Goal: Task Accomplishment & Management: Manage account settings

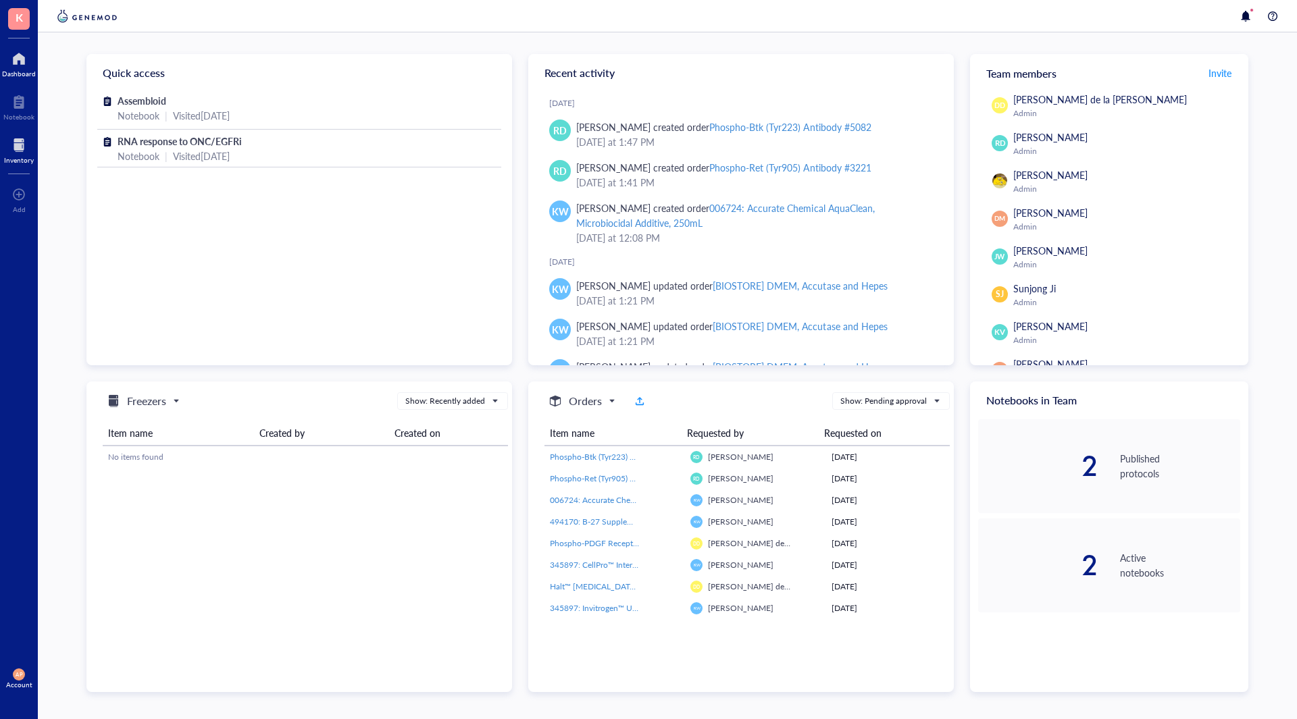
click at [6, 161] on div "Inventory" at bounding box center [19, 160] width 30 height 8
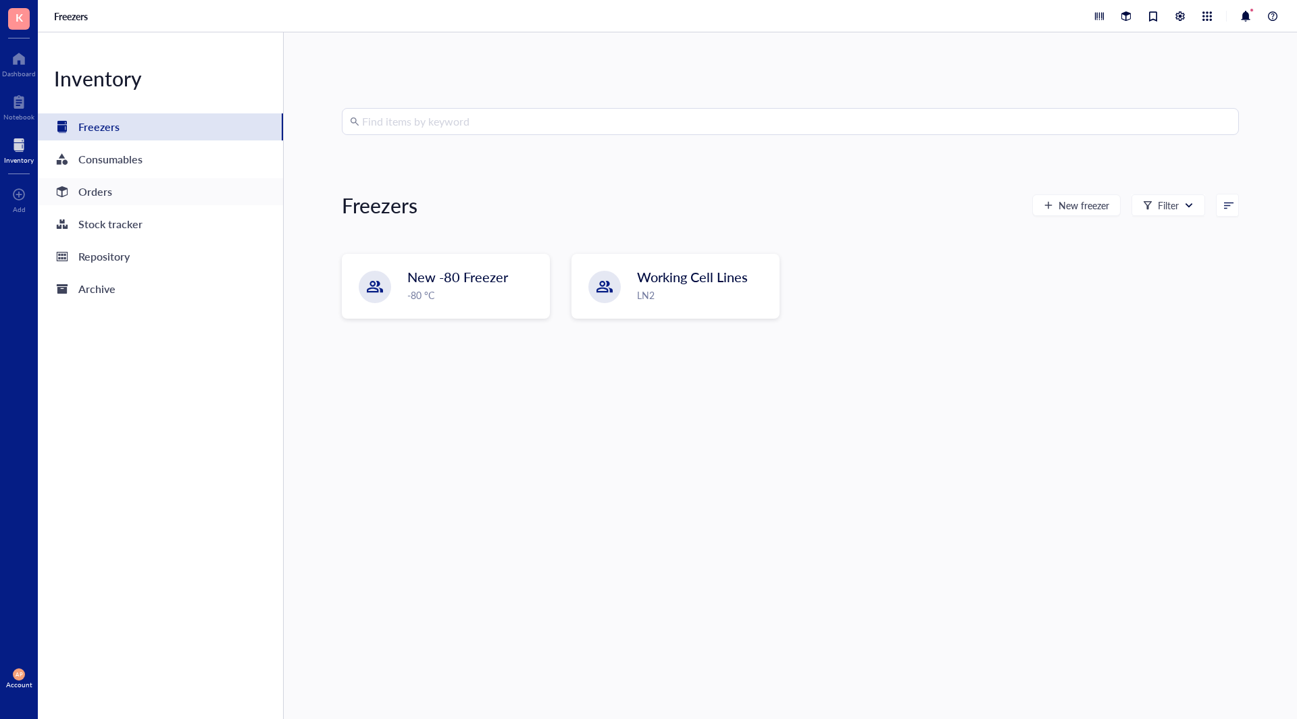
click at [134, 203] on div "Orders" at bounding box center [160, 191] width 245 height 27
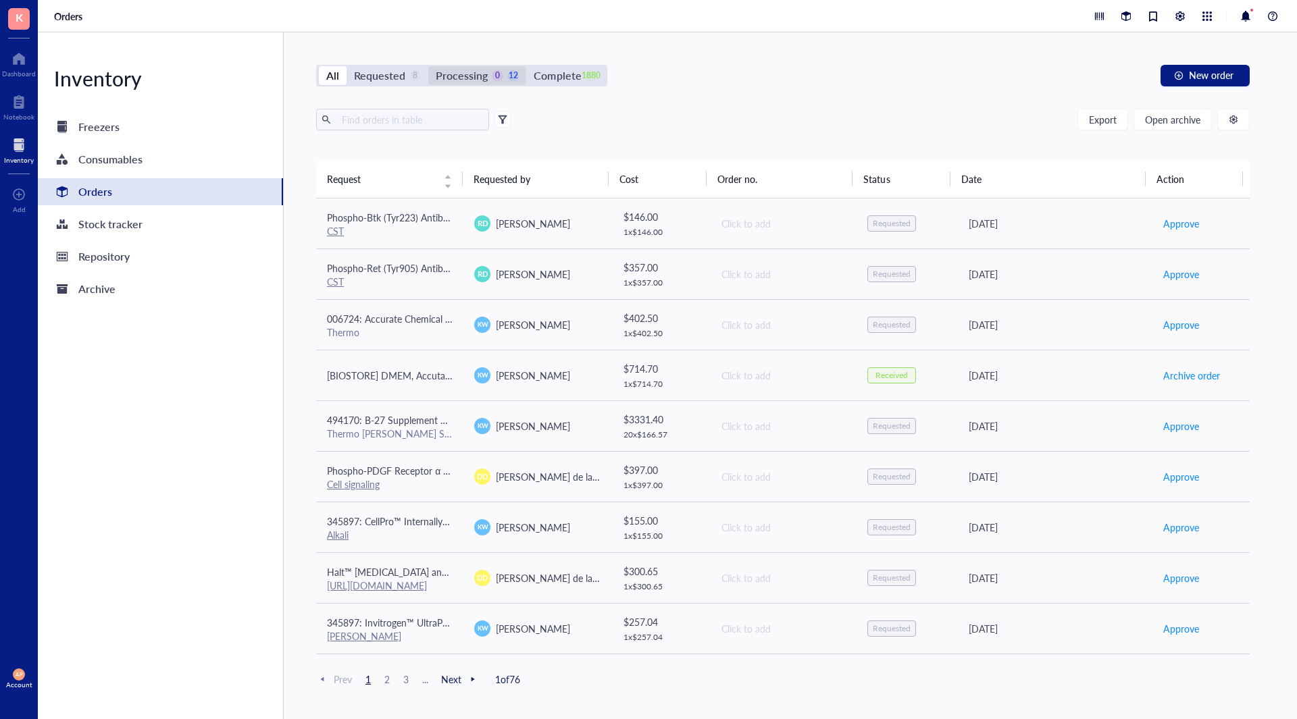
click at [461, 73] on div "Processing" at bounding box center [462, 75] width 52 height 19
click at [428, 66] on input "Processing 0 12" at bounding box center [428, 66] width 0 height 0
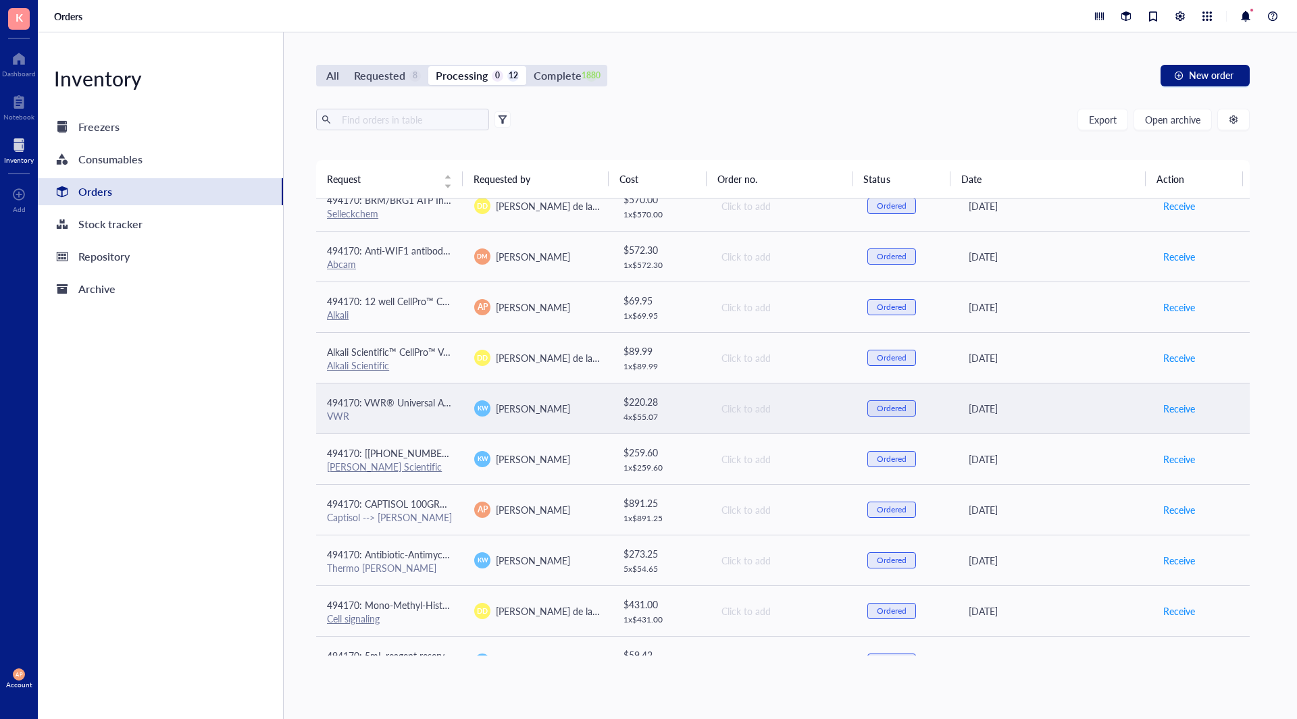
scroll to position [151, 0]
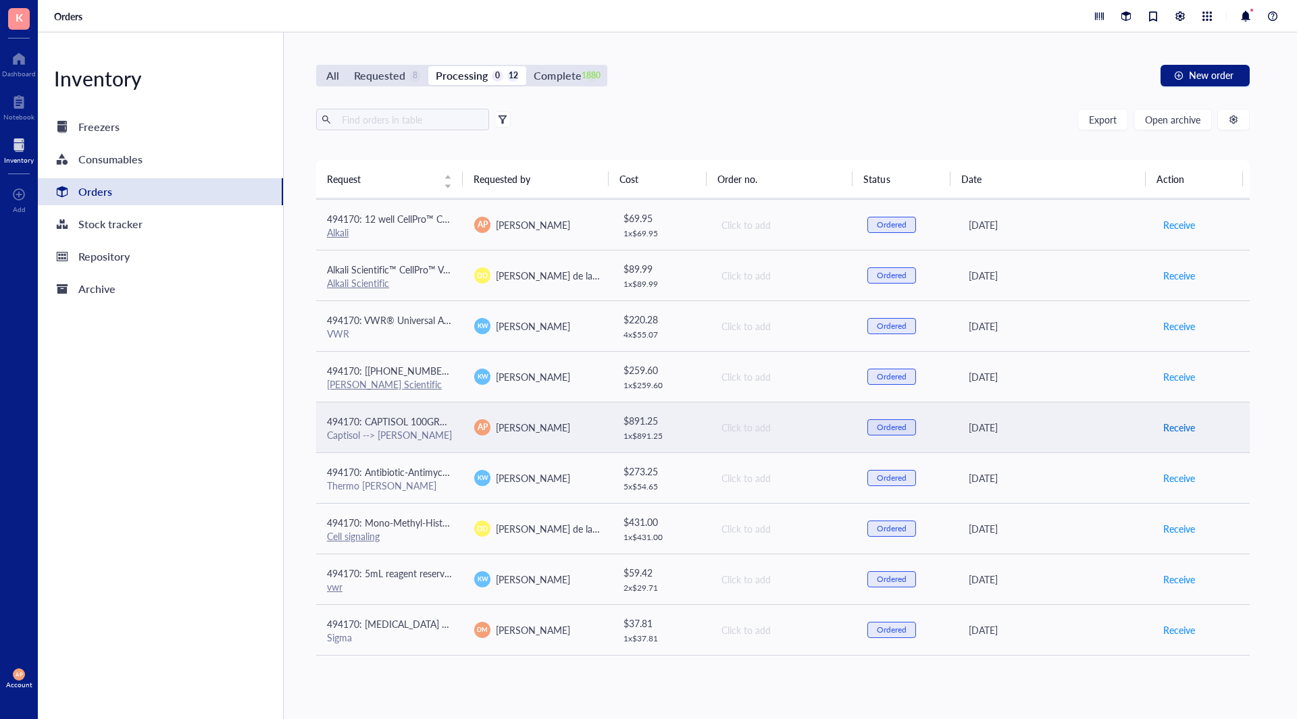
click at [1166, 430] on span "Receive" at bounding box center [1179, 427] width 32 height 15
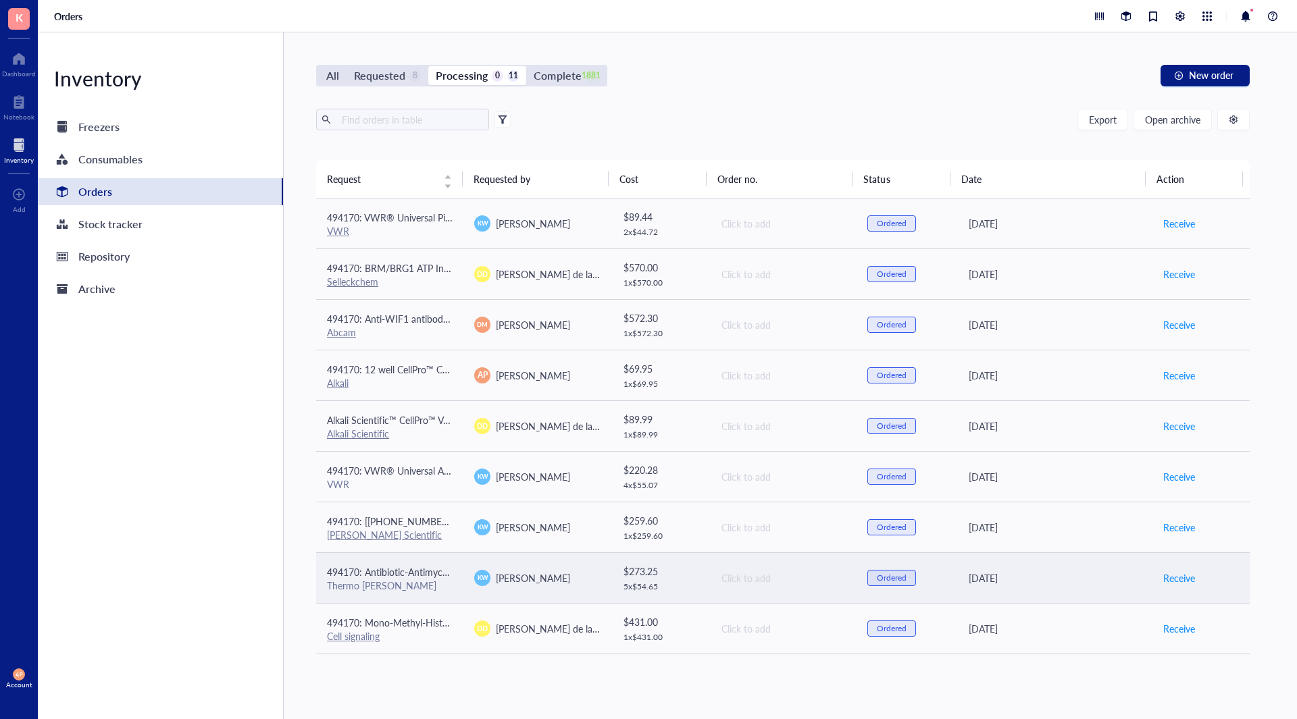
scroll to position [100, 0]
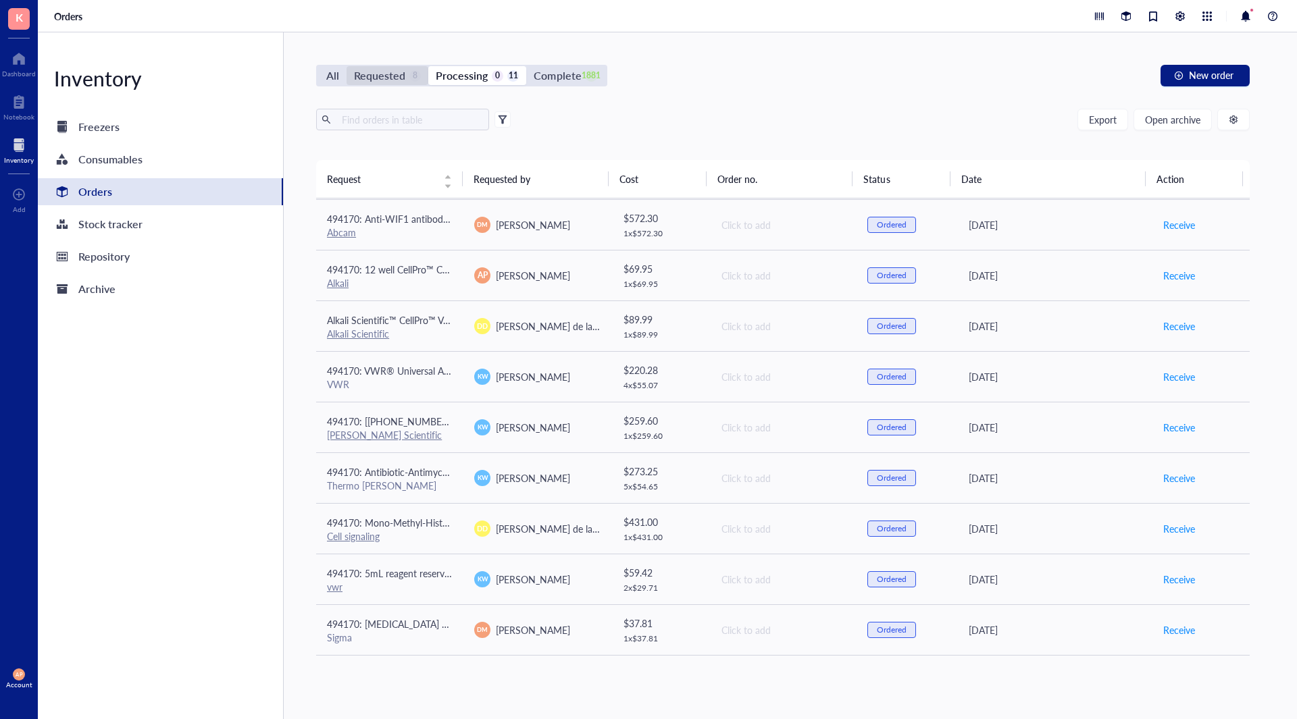
click at [421, 72] on div "Requested 8" at bounding box center [387, 75] width 82 height 19
click at [346, 66] on input "Requested 8" at bounding box center [346, 66] width 0 height 0
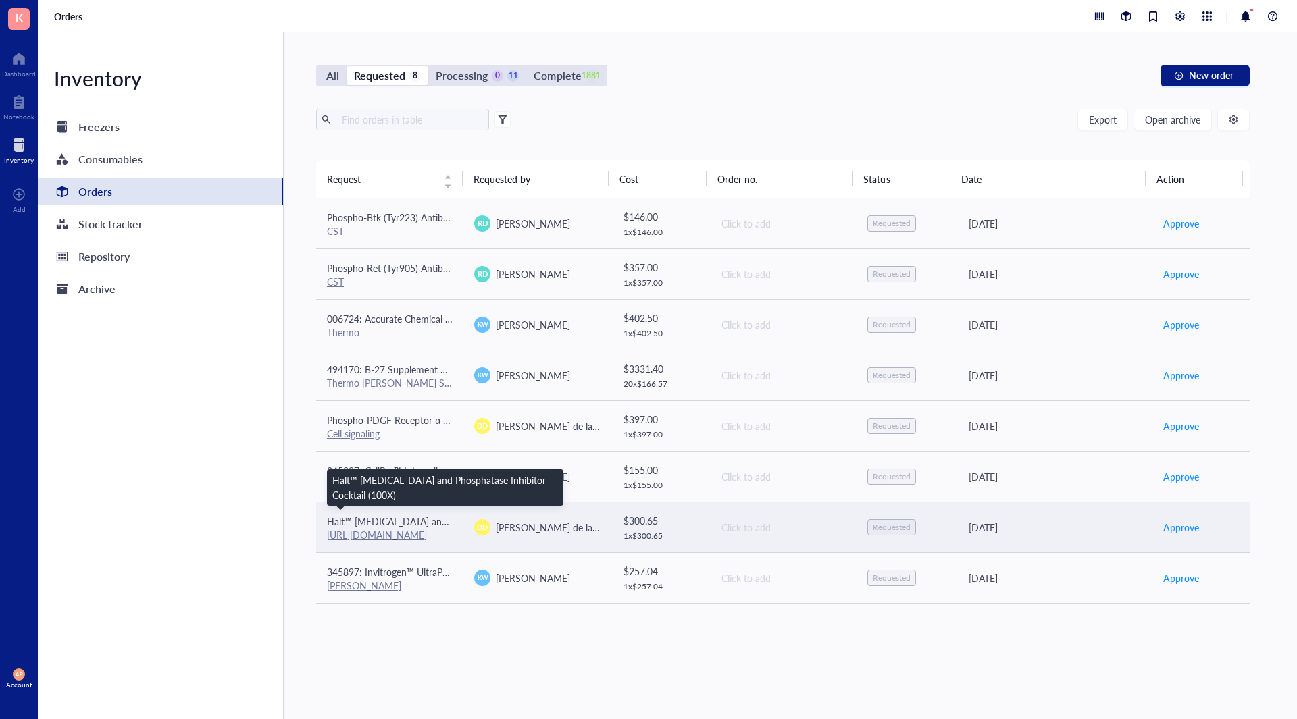
click at [440, 517] on span "Halt™ [MEDICAL_DATA] and Phosphatase Inhibitor Cocktail (100X)" at bounding box center [467, 522] width 280 height 14
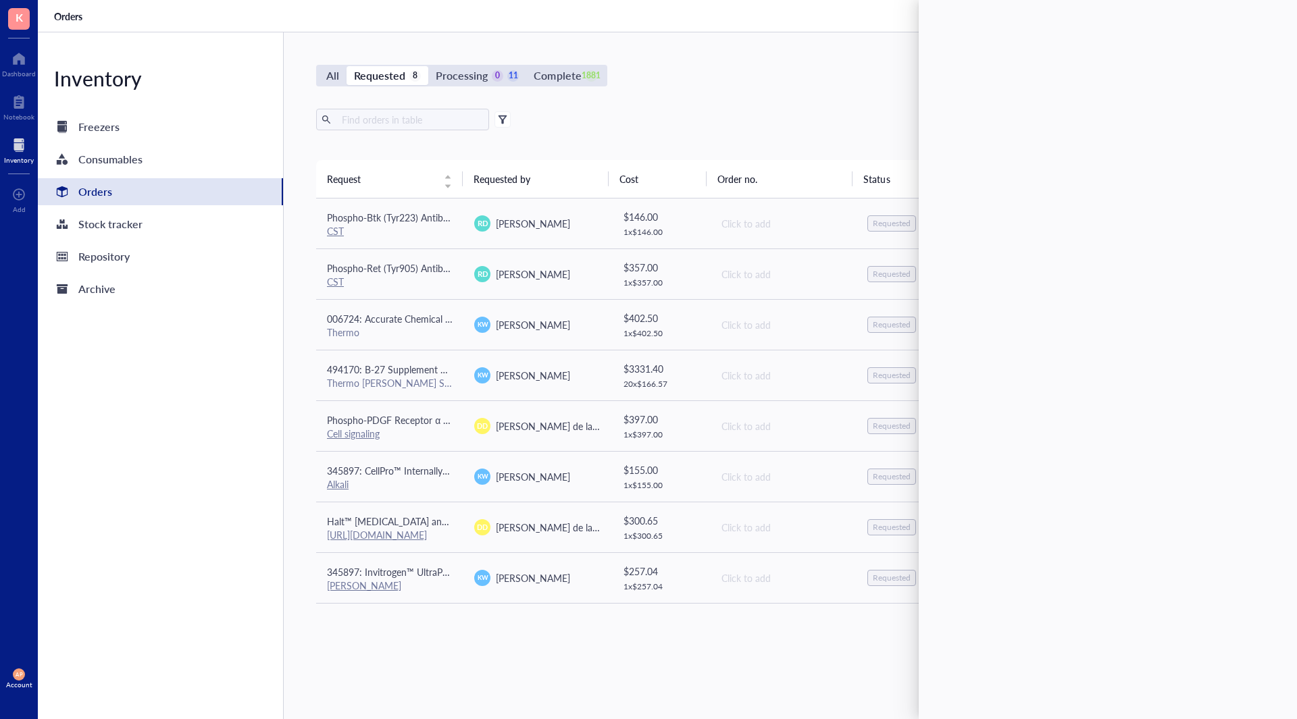
click at [523, 636] on div "Request Requested by Cost Order no. Status Date Action Phospho-Btk (Tyr223) Ant…" at bounding box center [782, 407] width 933 height 495
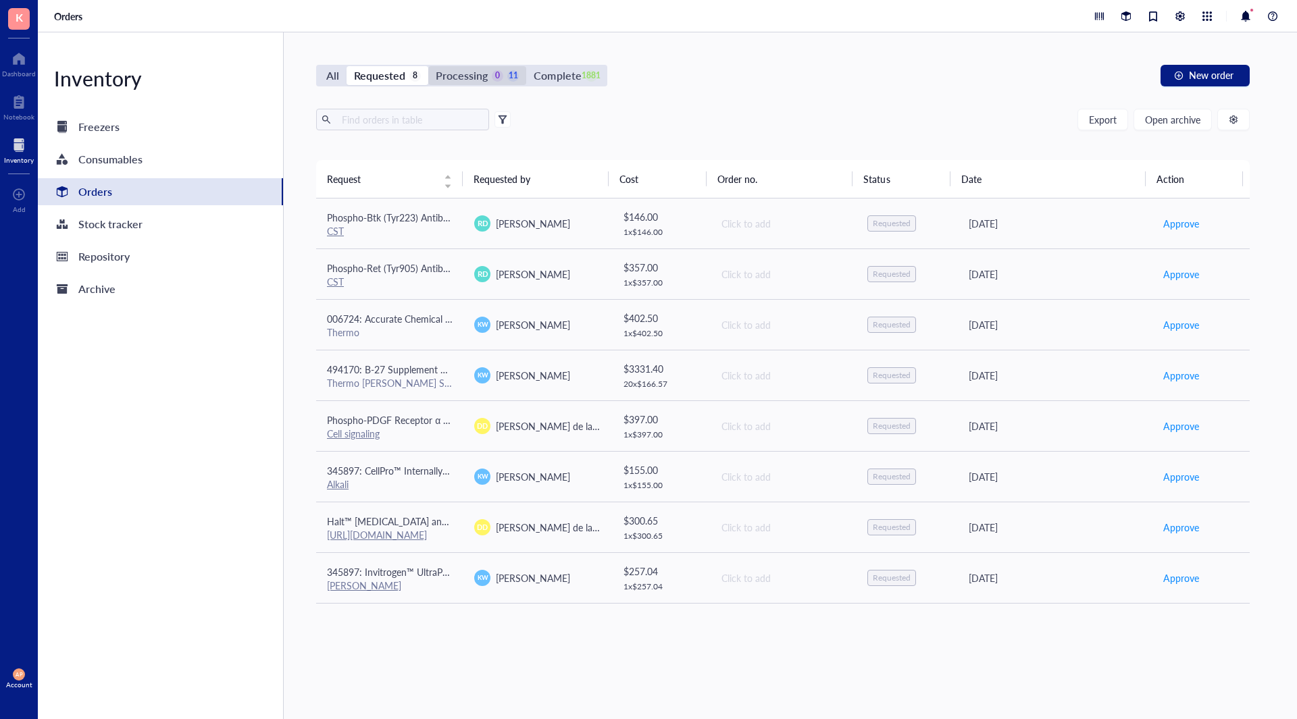
click at [473, 76] on div "Processing" at bounding box center [462, 75] width 52 height 19
click at [428, 66] on input "Processing 0 11" at bounding box center [428, 66] width 0 height 0
